Goal: Task Accomplishment & Management: Manage account settings

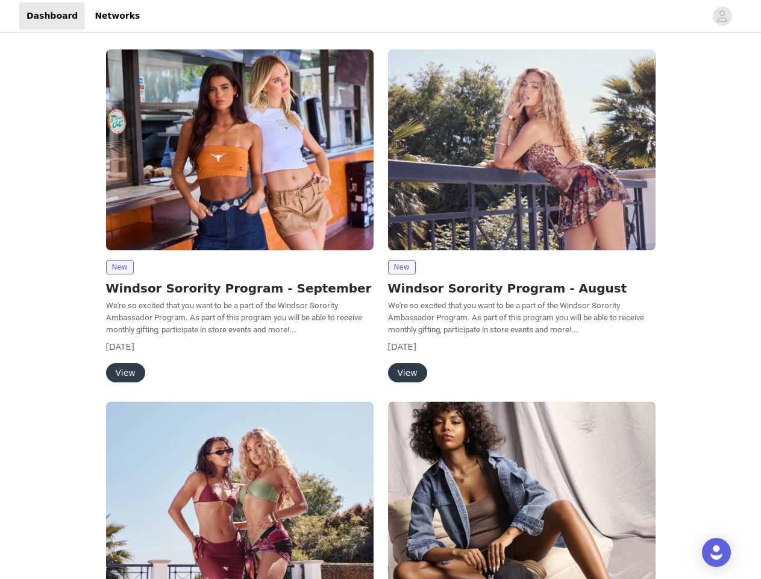
click at [381, 289] on div "New Windsor Sorority Program - August We're so excited that you want to be a pa…" at bounding box center [522, 218] width 282 height 352
click at [380, 16] on div at bounding box center [426, 15] width 559 height 27
click at [723, 16] on icon "avatar" at bounding box center [722, 16] width 11 height 19
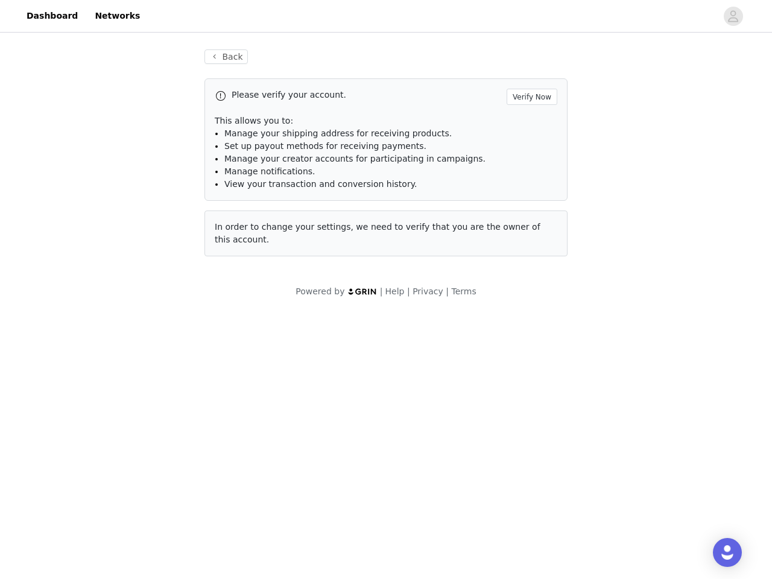
click at [240, 150] on span "Set up payout methods for receiving payments." at bounding box center [325, 146] width 202 height 10
click at [119, 267] on div "Back Please verify your account. Verify Now This allows you to: Manage your shi…" at bounding box center [386, 173] width 772 height 277
click at [125, 373] on body "Dashboard Networks Back Please verify your account. Verify Now This allows you …" at bounding box center [386, 289] width 772 height 579
click at [522, 150] on li "Set up payout methods for receiving payments." at bounding box center [390, 146] width 333 height 13
